Goal: Obtain resource: Download file/media

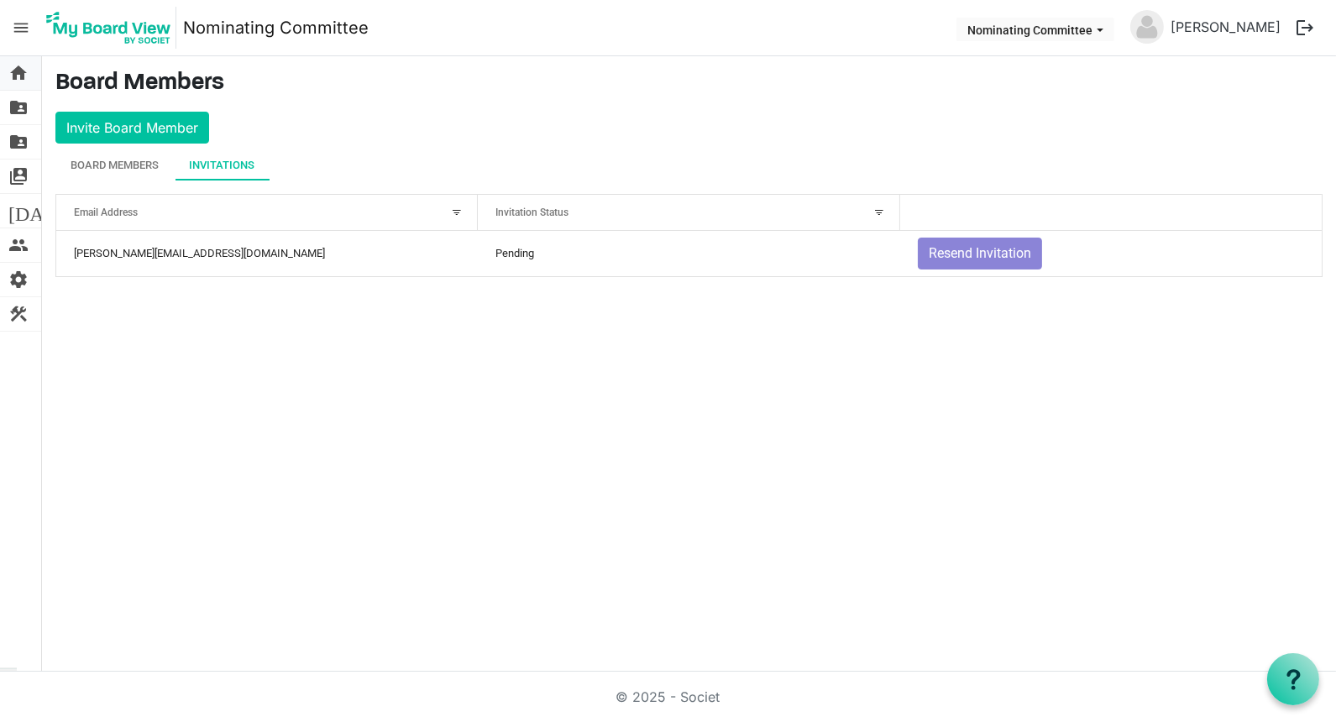
click at [20, 73] on span "home" at bounding box center [18, 73] width 20 height 34
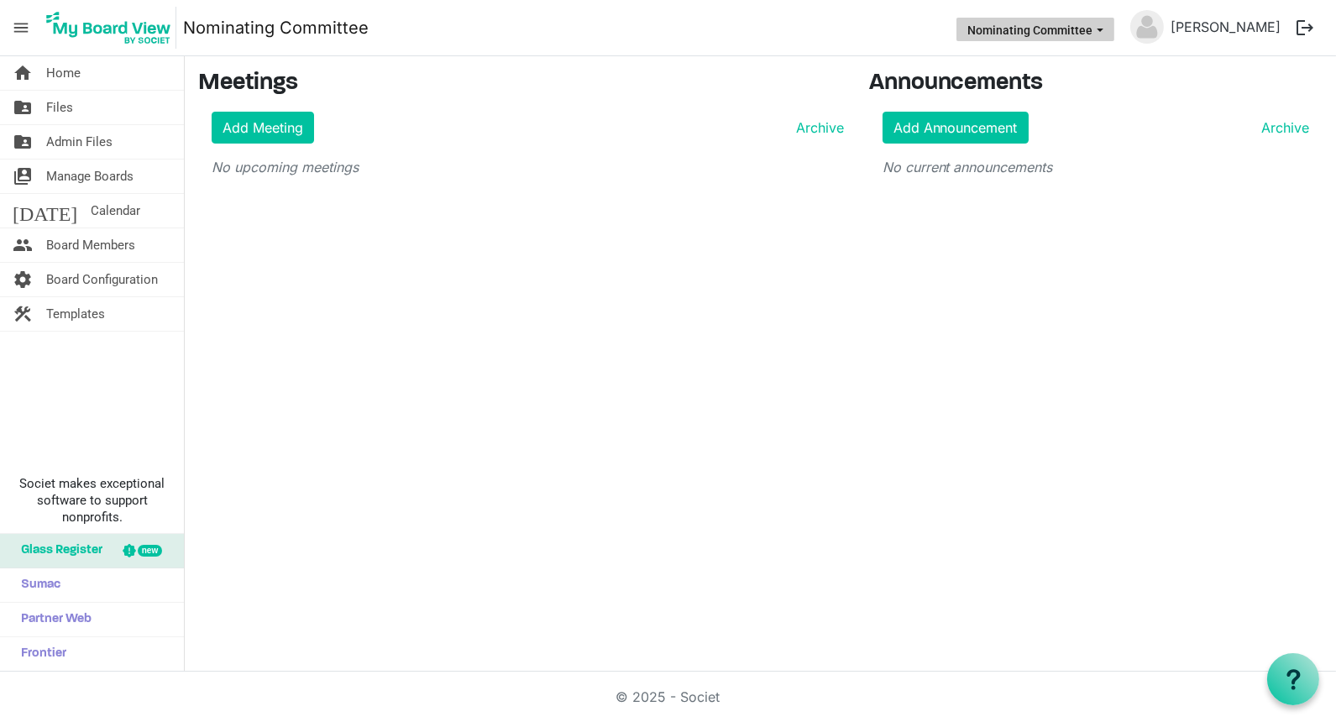
click at [1114, 25] on button "Nominating Committee" at bounding box center [1035, 30] width 158 height 24
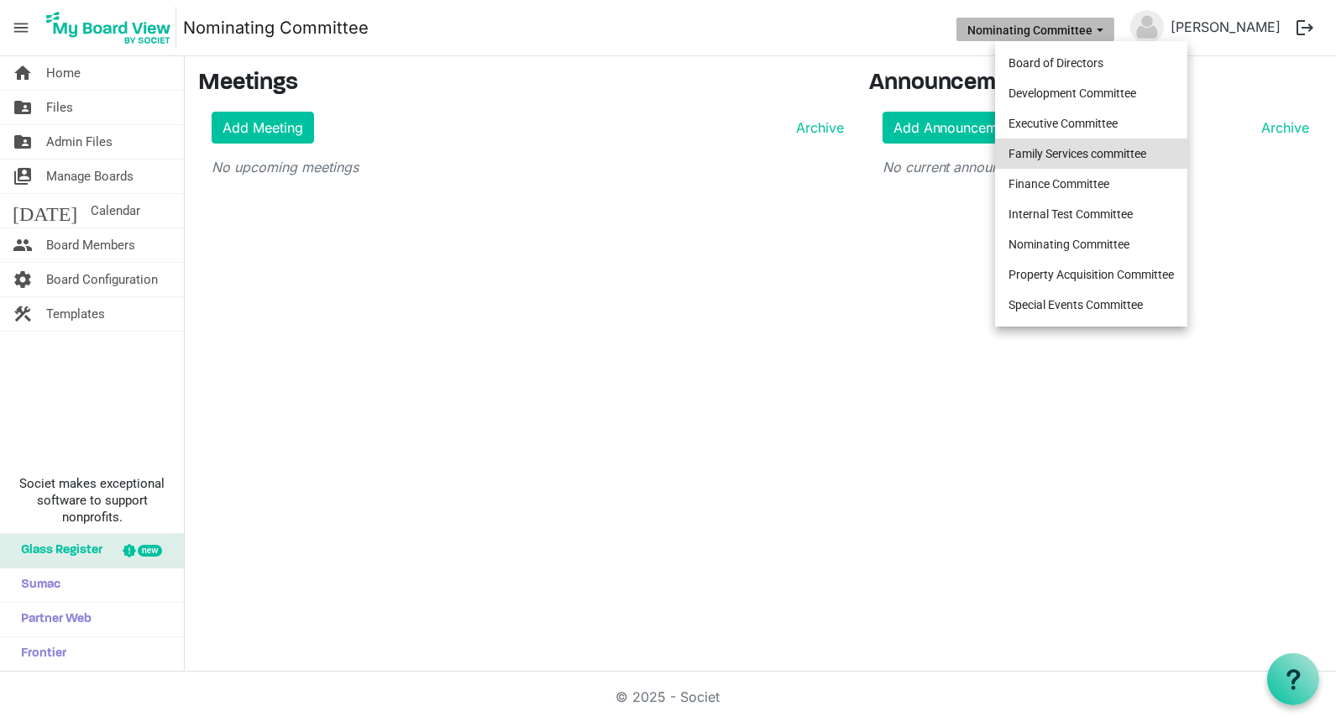
click at [1089, 144] on li "Family Services committee" at bounding box center [1091, 154] width 192 height 30
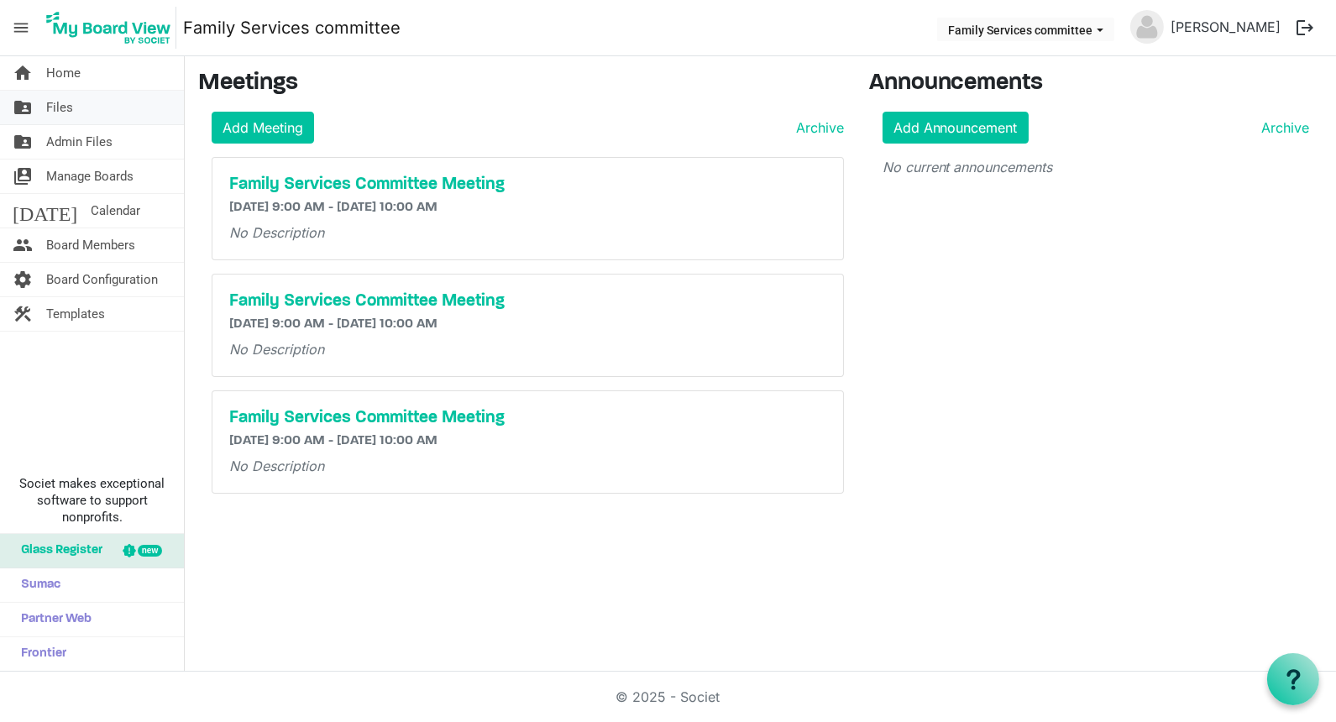
click at [57, 104] on span "Files" at bounding box center [59, 108] width 27 height 34
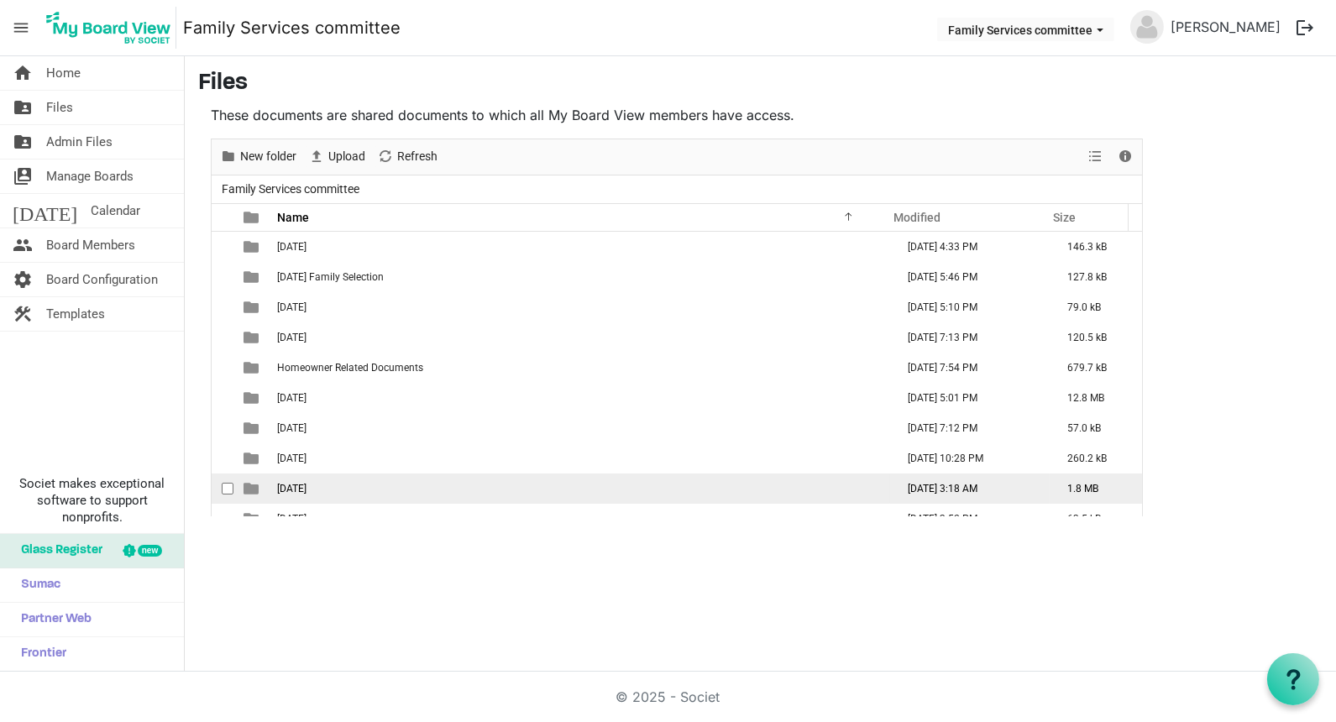
click at [306, 484] on span "October 7, 2025" at bounding box center [291, 489] width 29 height 12
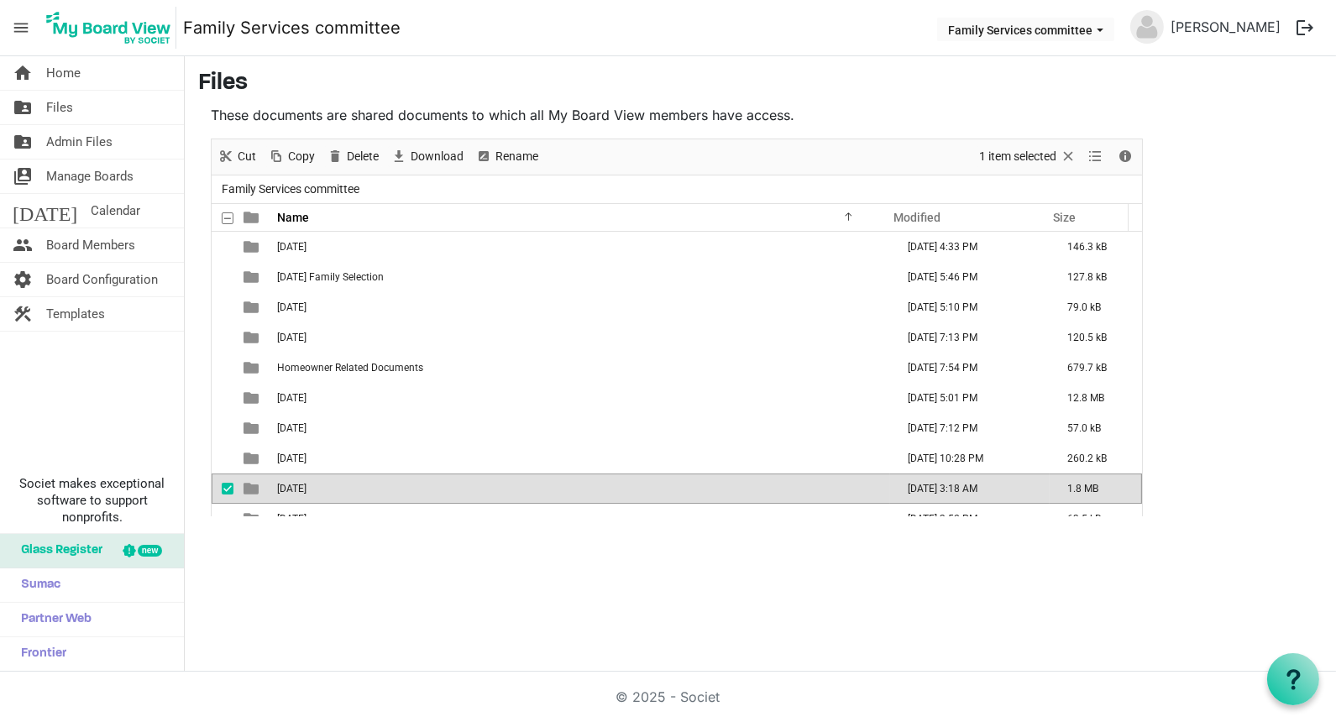
click at [306, 484] on span "October 7, 2025" at bounding box center [291, 489] width 29 height 12
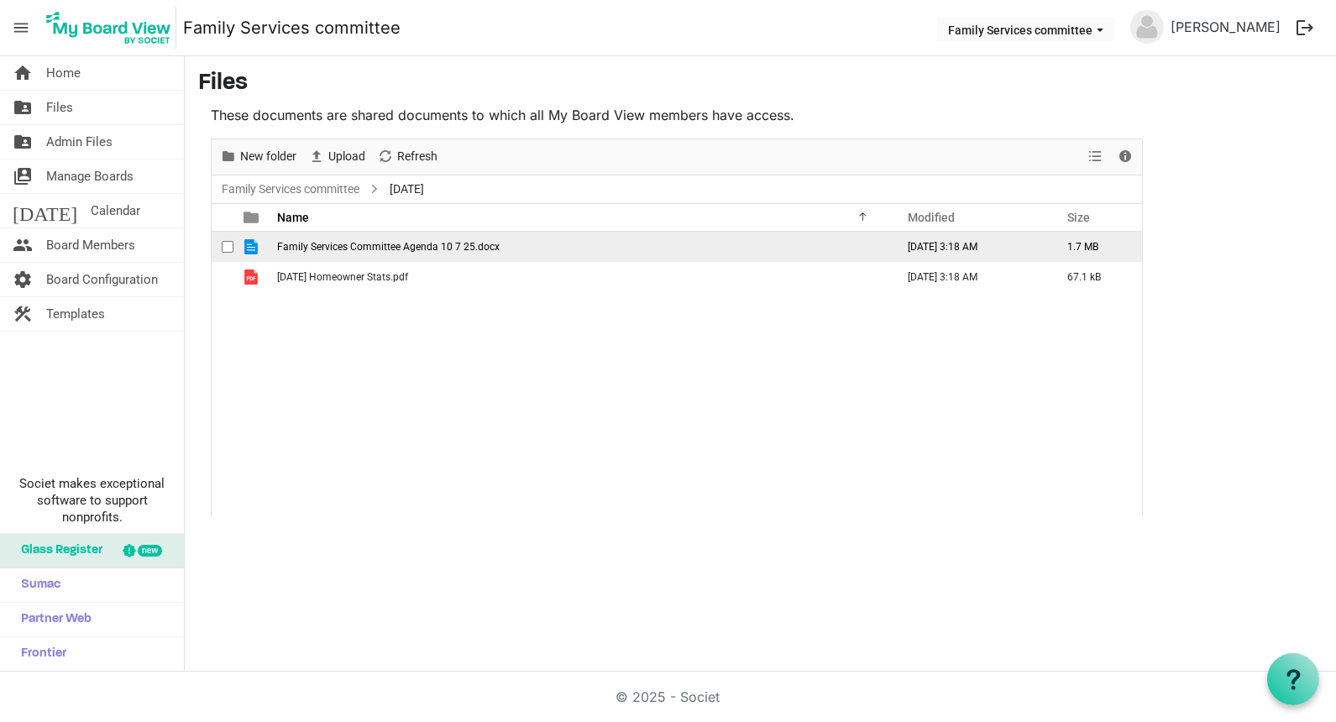
click at [368, 243] on span "Family Services Committee Agenda 10 7 25.docx" at bounding box center [388, 247] width 222 height 12
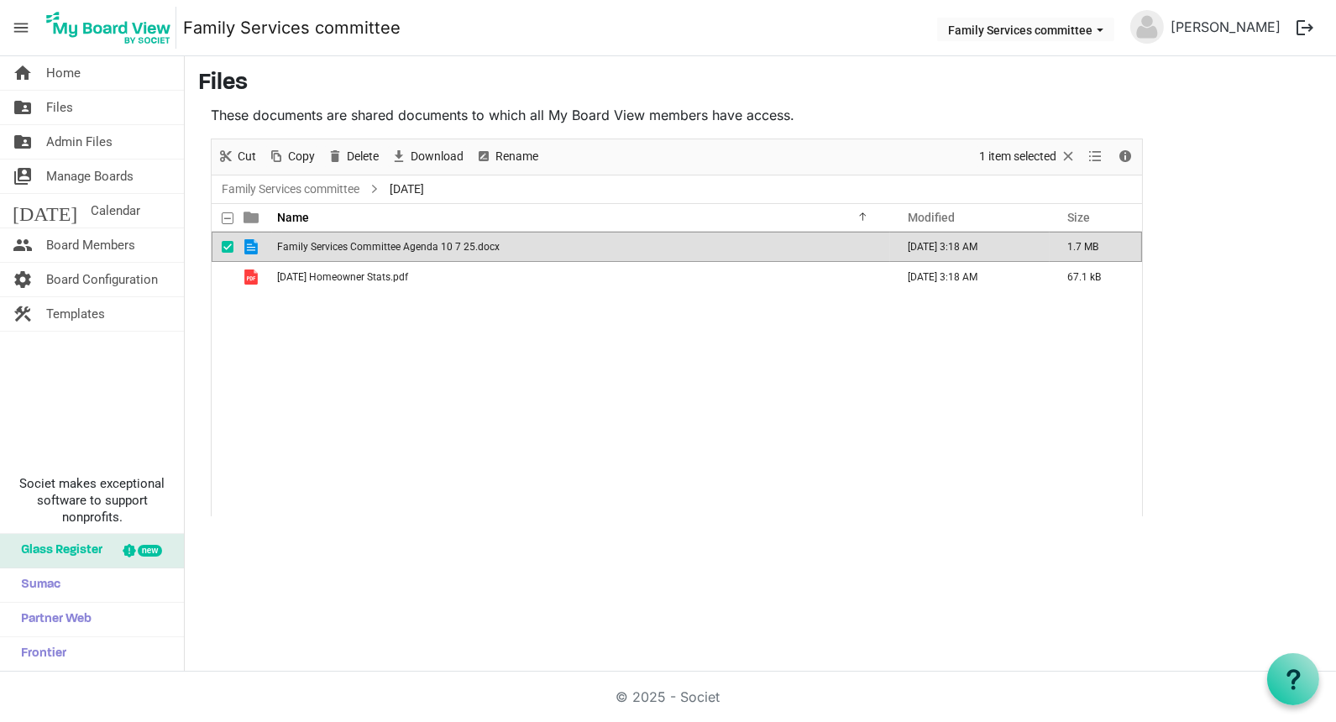
click at [368, 243] on span "Family Services Committee Agenda 10 7 25.docx" at bounding box center [388, 247] width 222 height 12
